Goal: Navigation & Orientation: Find specific page/section

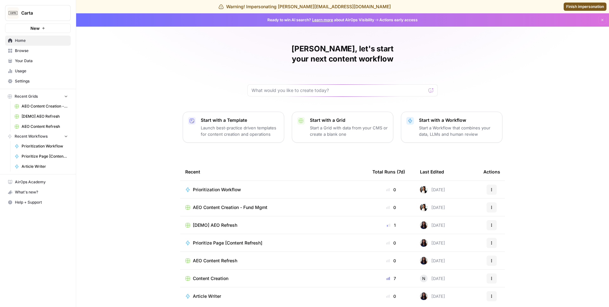
click at [38, 61] on span "Your Data" at bounding box center [41, 61] width 53 height 6
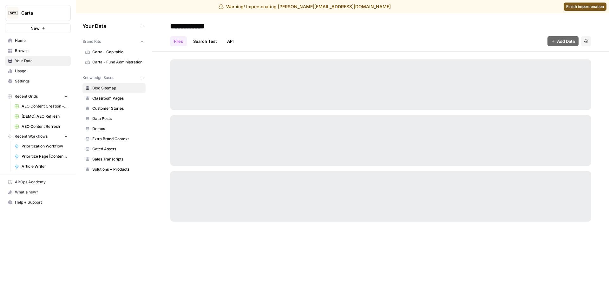
click at [38, 51] on span "Browse" at bounding box center [41, 51] width 53 height 6
